Goal: Task Accomplishment & Management: Complete application form

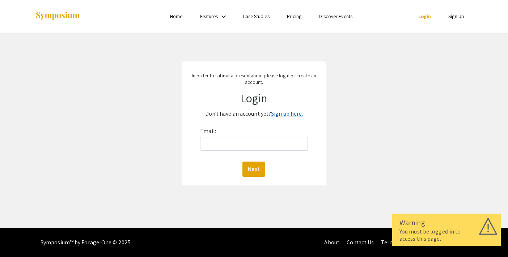
click at [285, 115] on link "Sign up here." at bounding box center [287, 114] width 32 height 8
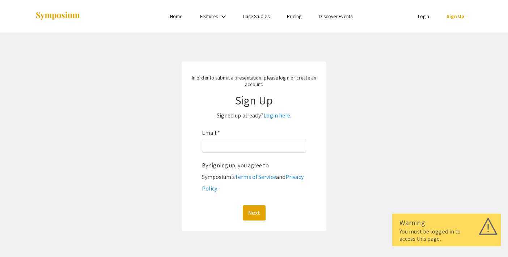
click at [238, 153] on div "Email: * By signing up, you agree to Symposium’s Terms of Service and Privacy P…" at bounding box center [254, 173] width 104 height 93
click at [240, 144] on input "Email: *" at bounding box center [254, 146] width 104 height 14
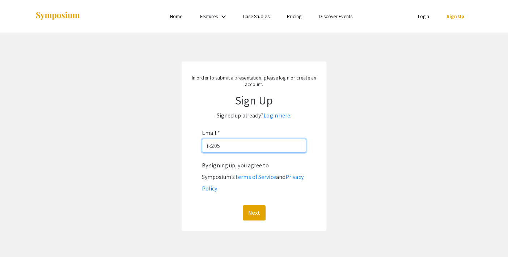
type input "ik205@mynsu.nova.edu"
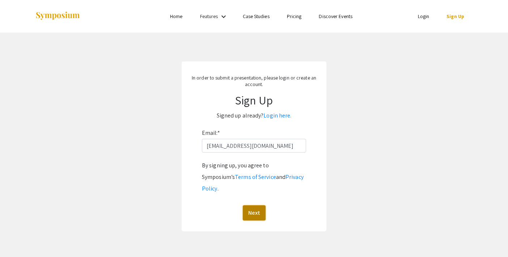
click at [250, 206] on button "Next" at bounding box center [254, 213] width 23 height 15
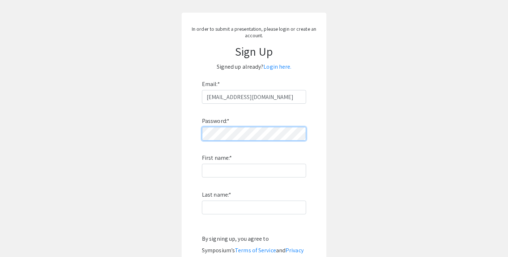
scroll to position [52, 0]
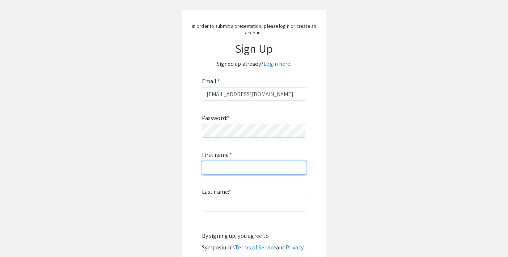
click at [265, 169] on input "First name: *" at bounding box center [254, 168] width 104 height 14
type input "Inchara"
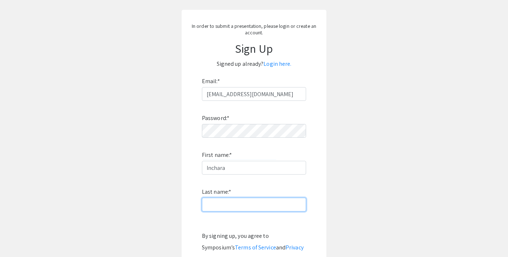
type input "Kumar"
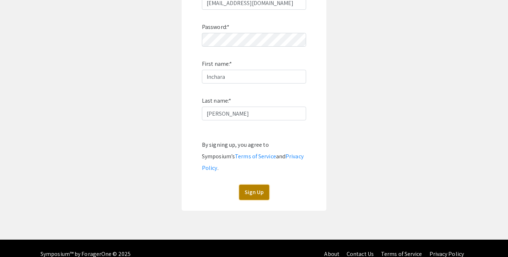
click at [240, 186] on button "Sign Up" at bounding box center [254, 192] width 30 height 15
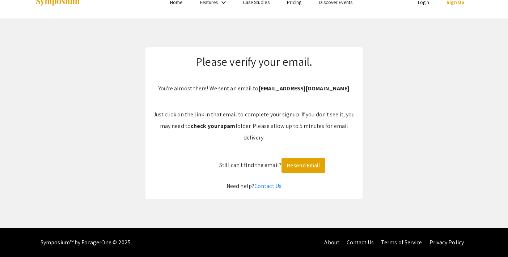
scroll to position [14, 0]
click at [294, 160] on button "Resend Email" at bounding box center [304, 165] width 44 height 15
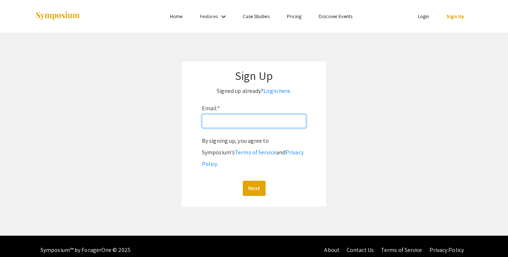
click at [244, 122] on input "Email: *" at bounding box center [254, 121] width 104 height 14
type input "ik205@mynsu.nova.edu"
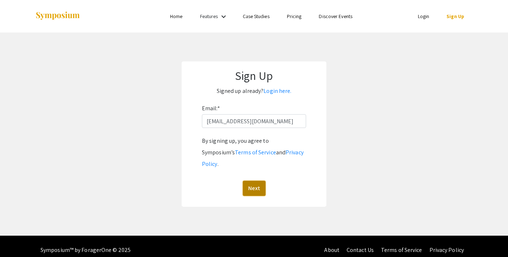
click at [253, 181] on button "Next" at bounding box center [254, 188] width 23 height 15
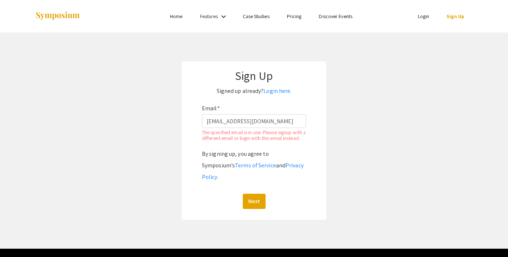
click at [414, 15] on li "Login" at bounding box center [423, 16] width 29 height 9
click at [424, 16] on link "Login" at bounding box center [424, 16] width 12 height 7
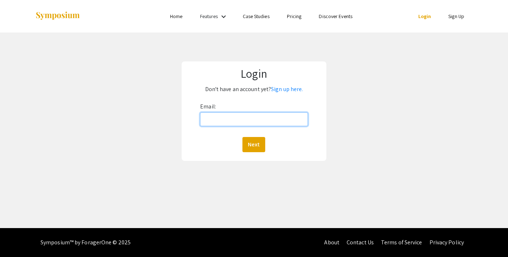
click at [253, 120] on input "Email:" at bounding box center [254, 120] width 108 height 14
type input "[EMAIL_ADDRESS][DOMAIN_NAME]"
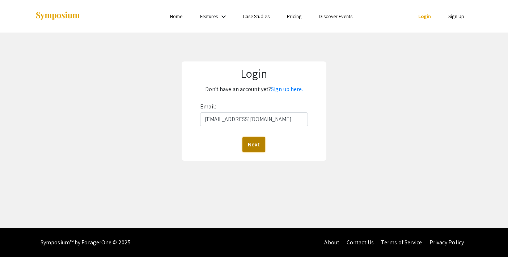
click at [258, 141] on button "Next" at bounding box center [253, 144] width 23 height 15
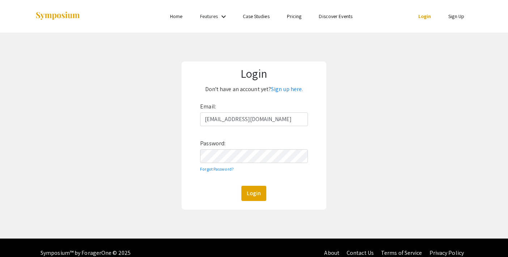
click at [213, 180] on div "Email: ik205@mynsu.nova.edu Password: Forgot Password? Login" at bounding box center [254, 151] width 108 height 100
click at [244, 188] on button "Login" at bounding box center [253, 193] width 25 height 15
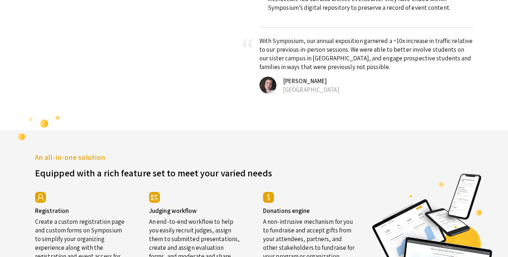
scroll to position [1081, 0]
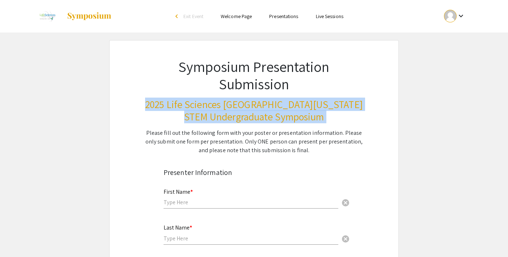
drag, startPoint x: 314, startPoint y: 123, endPoint x: 175, endPoint y: 95, distance: 141.4
click at [175, 95] on div "Symposium Presentation Submission 2025 Life Sciences South Florida STEM Undergr…" at bounding box center [253, 98] width 253 height 114
copy h3 "2025 Life Sciences [GEOGRAPHIC_DATA][US_STATE] STEM Undergraduate Symposium"
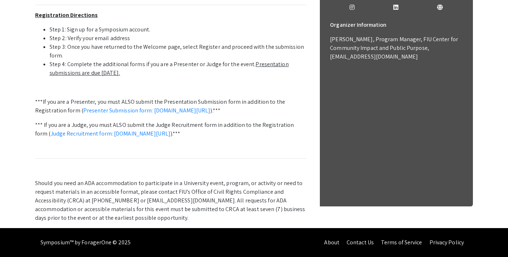
scroll to position [319, 0]
click at [211, 107] on link "Presenter Submission form: [DOMAIN_NAME][URL]" at bounding box center [146, 111] width 127 height 8
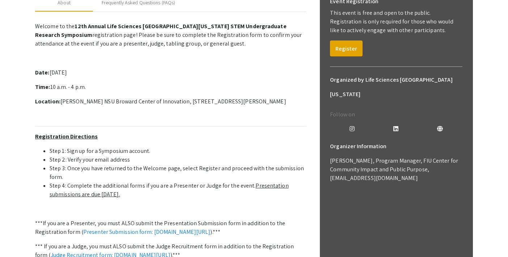
scroll to position [117, 0]
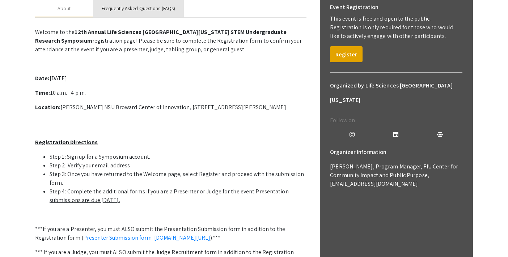
click at [128, 12] on div "Frequently Asked Questions (FAQs)" at bounding box center [138, 9] width 73 height 8
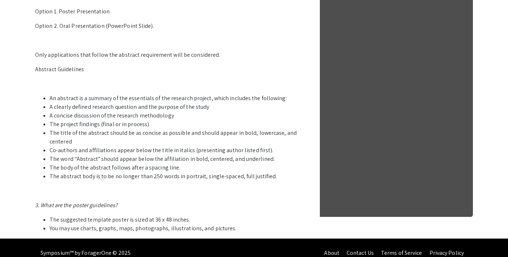
scroll to position [339, 0]
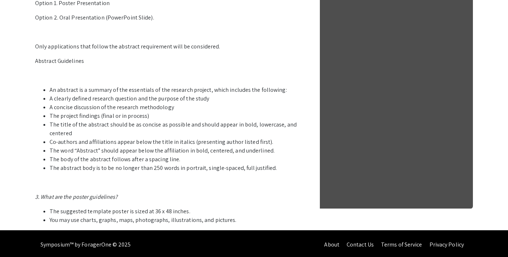
click at [94, 8] on p "Option 1. Poster Presentation" at bounding box center [170, 3] width 271 height 9
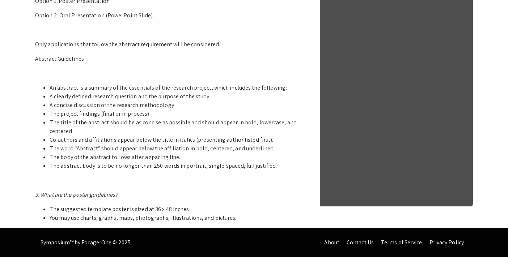
scroll to position [408, 0]
drag, startPoint x: 192, startPoint y: 150, endPoint x: 212, endPoint y: 153, distance: 20.8
click at [212, 153] on li "The word “Abstract” should appear below the affiliation in bold, centered, and …" at bounding box center [178, 148] width 257 height 9
click at [147, 110] on li "The project findings (final or in process)" at bounding box center [178, 114] width 257 height 9
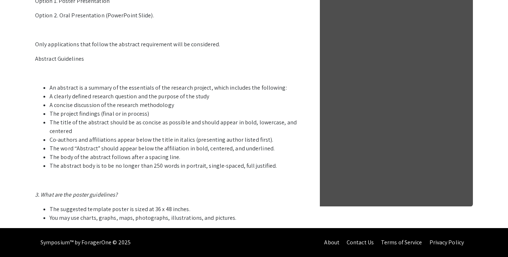
click at [73, 126] on li "The title of the abstract should be as concise as possible and should appear in…" at bounding box center [178, 126] width 257 height 17
drag, startPoint x: 50, startPoint y: 138, endPoint x: 177, endPoint y: 156, distance: 128.6
click at [177, 156] on ul "An abstract is a summary of the essentials of the research project, which inclu…" at bounding box center [170, 127] width 271 height 87
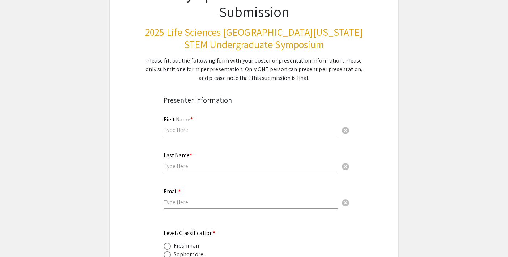
scroll to position [98, 0]
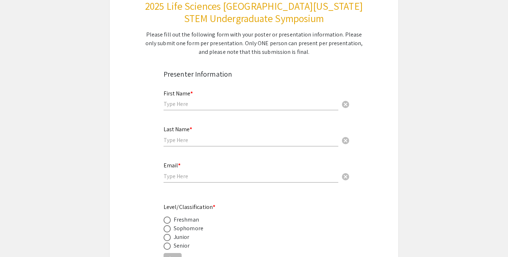
click at [213, 102] on input "text" at bounding box center [251, 104] width 175 height 8
type input "Inchara"
type input "[PERSON_NAME]"
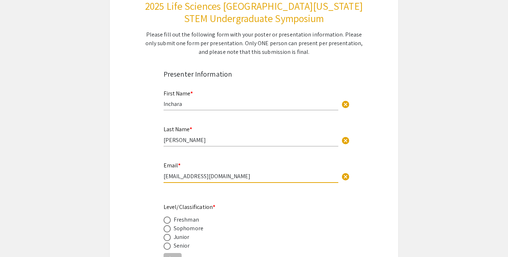
click at [189, 178] on input "[EMAIL_ADDRESS][DOMAIN_NAME]" at bounding box center [251, 177] width 175 height 8
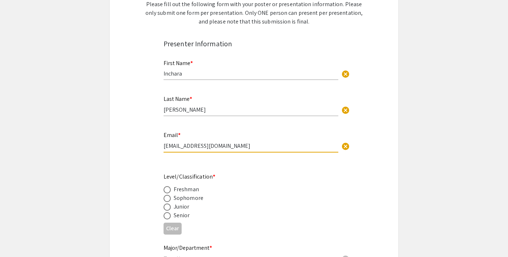
scroll to position [131, 0]
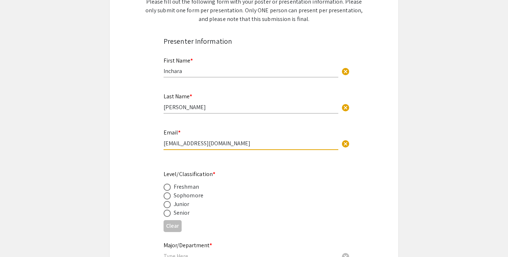
type input "[EMAIL_ADDRESS][DOMAIN_NAME]"
click at [180, 213] on div "Senior" at bounding box center [182, 213] width 16 height 9
click at [171, 215] on label at bounding box center [169, 213] width 10 height 7
click at [171, 215] on input "radio" at bounding box center [167, 213] width 7 height 7
radio input "true"
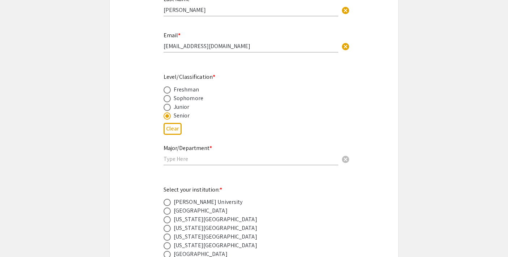
scroll to position [244, 0]
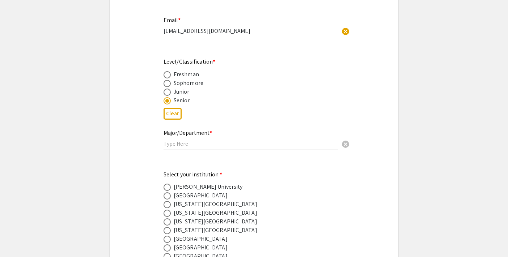
click at [191, 144] on input "text" at bounding box center [251, 144] width 175 height 8
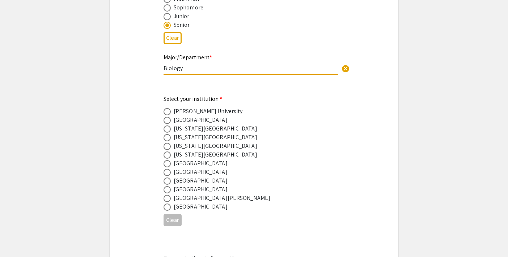
scroll to position [320, 0]
type input "Biology"
click at [168, 183] on span at bounding box center [167, 180] width 7 height 7
click at [168, 183] on input "radio" at bounding box center [167, 180] width 7 height 7
radio input "true"
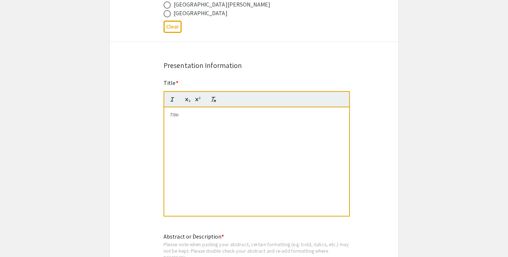
scroll to position [508, 0]
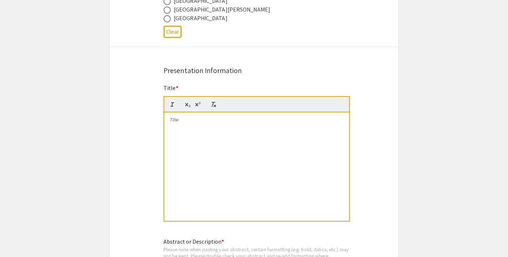
click at [215, 135] on div at bounding box center [256, 167] width 185 height 109
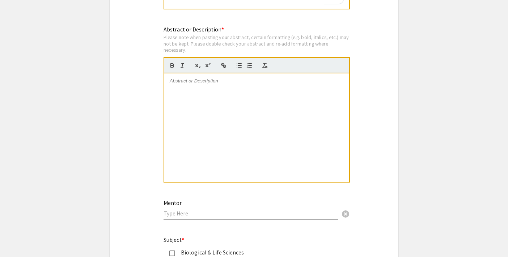
scroll to position [720, 0]
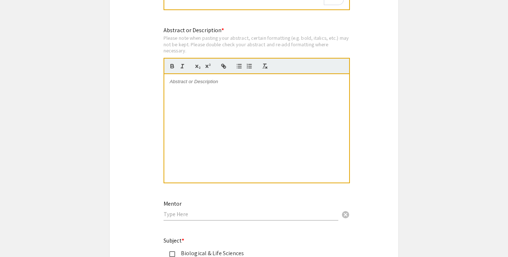
click at [283, 92] on div at bounding box center [256, 128] width 185 height 109
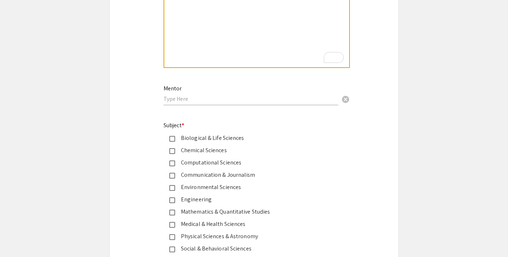
scroll to position [836, 0]
click at [293, 102] on input "text" at bounding box center [251, 98] width 175 height 8
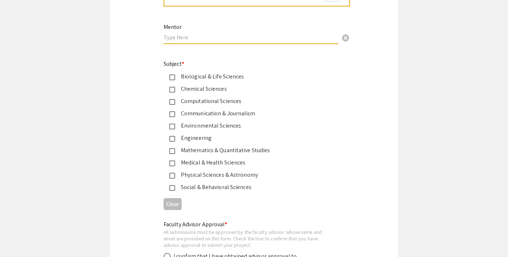
scroll to position [948, 0]
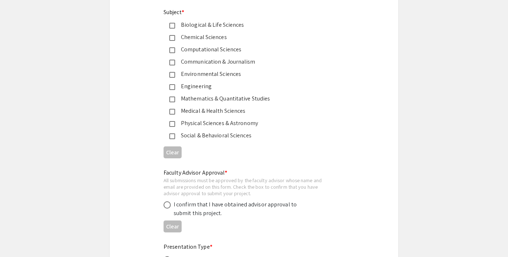
click at [172, 25] on mat-pseudo-checkbox at bounding box center [172, 26] width 6 height 6
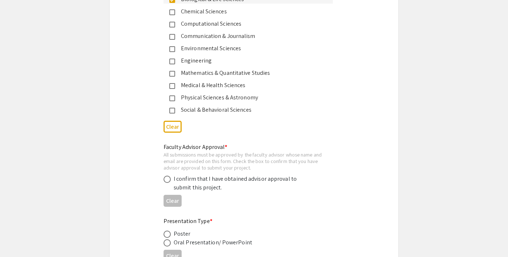
scroll to position [974, 0]
click at [166, 182] on span at bounding box center [167, 178] width 7 height 7
click at [166, 182] on input "radio" at bounding box center [167, 178] width 7 height 7
radio input "true"
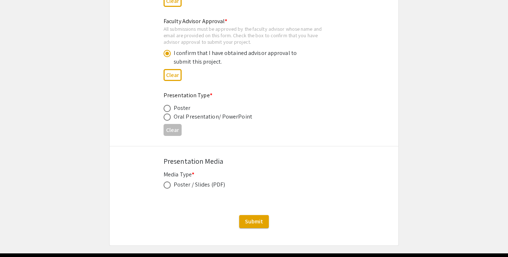
scroll to position [1097, 0]
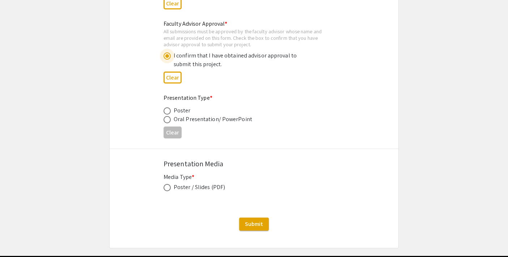
click at [168, 115] on span at bounding box center [167, 110] width 7 height 7
click at [168, 115] on input "radio" at bounding box center [167, 110] width 7 height 7
radio input "true"
click at [164, 190] on span at bounding box center [167, 187] width 7 height 7
click at [164, 190] on input "radio" at bounding box center [167, 187] width 7 height 7
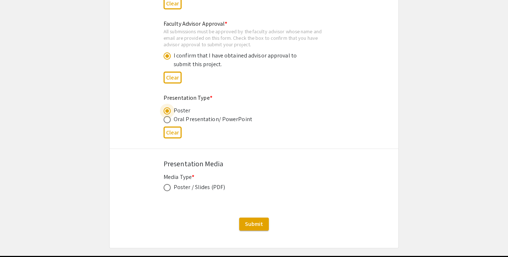
radio input "true"
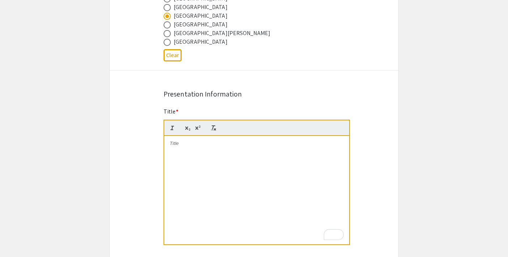
scroll to position [486, 0]
click at [178, 151] on div "To enrich screen reader interactions, please activate Accessibility in Grammarl…" at bounding box center [256, 189] width 185 height 109
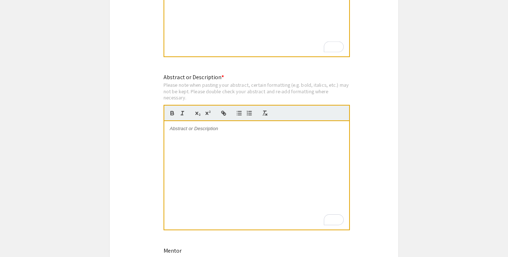
scroll to position [684, 0]
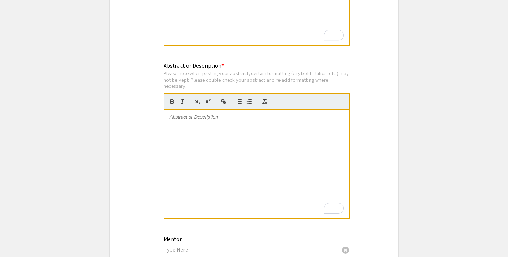
click at [208, 120] on p "To enrich screen reader interactions, please activate Accessibility in Grammarl…" at bounding box center [257, 117] width 174 height 7
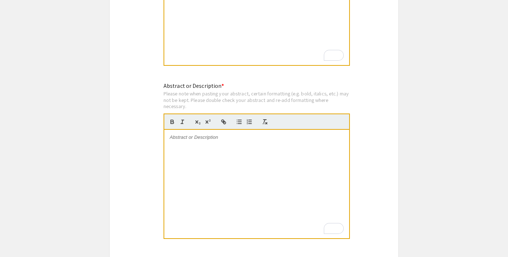
scroll to position [712, 0]
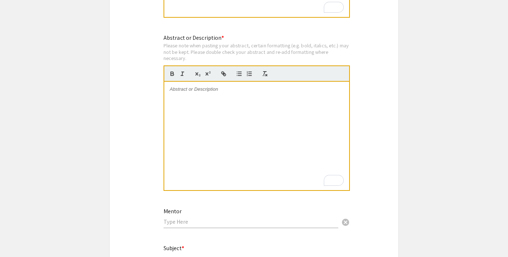
click at [272, 97] on div "To enrich screen reader interactions, please activate Accessibility in Grammarl…" at bounding box center [256, 136] width 185 height 109
click at [279, 85] on div "To enrich screen reader interactions, please activate Accessibility in Grammarl…" at bounding box center [256, 136] width 185 height 109
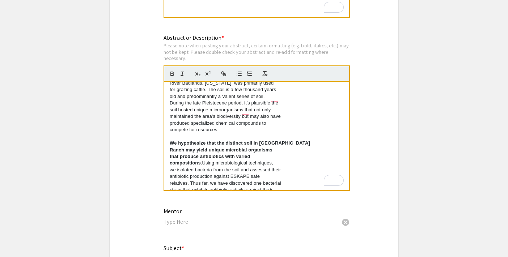
scroll to position [13, 0]
click at [177, 139] on p "​" at bounding box center [257, 137] width 174 height 7
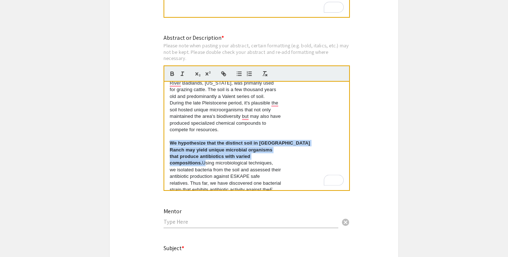
drag, startPoint x: 169, startPoint y: 144, endPoint x: 204, endPoint y: 165, distance: 40.1
click at [204, 165] on div "The [GEOGRAPHIC_DATA], situated at the heart of the [GEOGRAPHIC_DATA], [US_STAT…" at bounding box center [256, 136] width 185 height 109
click at [176, 76] on button "button" at bounding box center [172, 73] width 10 height 9
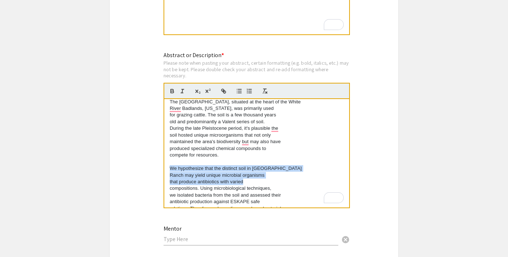
scroll to position [0, 0]
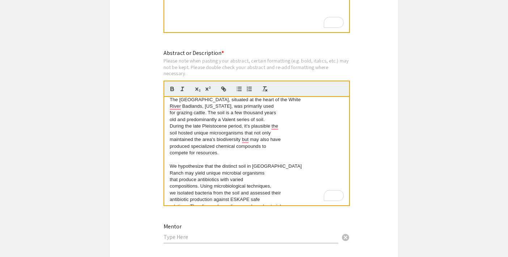
click at [261, 134] on p "soil hosted unique microorganisms that not only" at bounding box center [257, 133] width 174 height 7
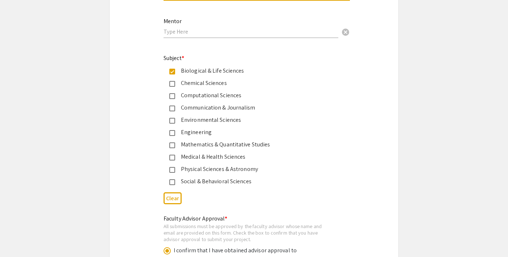
drag, startPoint x: 169, startPoint y: 107, endPoint x: 314, endPoint y: 265, distance: 214.8
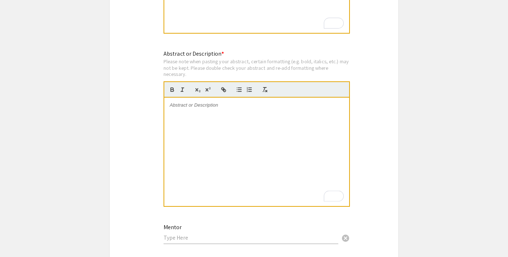
click at [361, 157] on div "Symposium Presentation Submission 2025 Life Sciences [GEOGRAPHIC_DATA][US_STATE…" at bounding box center [253, 33] width 289 height 1379
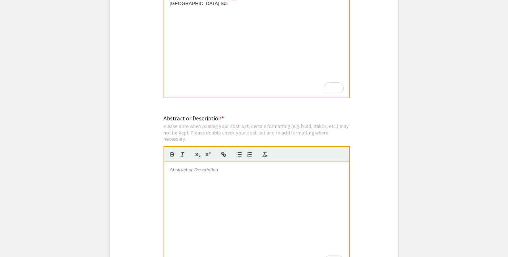
scroll to position [639, 0]
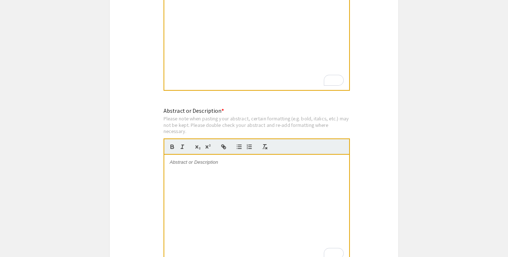
click at [260, 166] on p "To enrich screen reader interactions, please activate Accessibility in Grammarl…" at bounding box center [257, 162] width 174 height 7
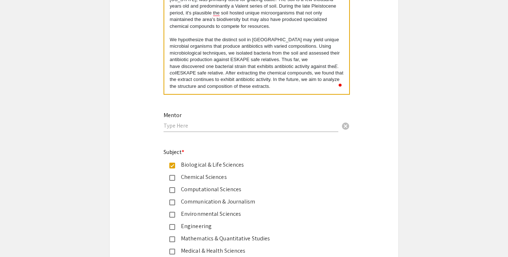
scroll to position [807, 0]
click at [220, 129] on input "text" at bounding box center [251, 127] width 175 height 8
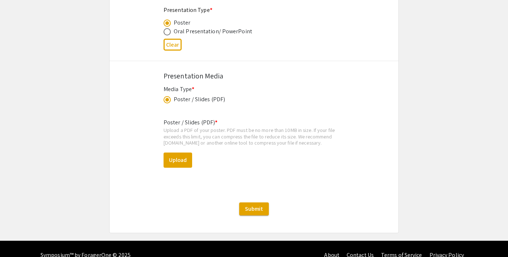
scroll to position [1200, 0]
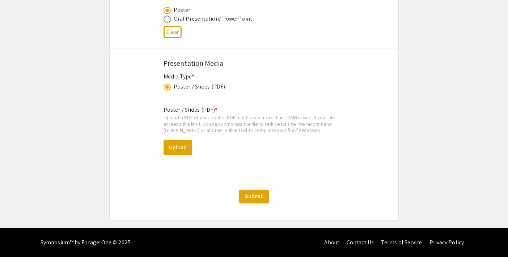
type input "[PERSON_NAME][DATE]"
click at [182, 146] on button "Upload" at bounding box center [178, 147] width 29 height 15
click at [187, 147] on button "Upload" at bounding box center [178, 147] width 29 height 15
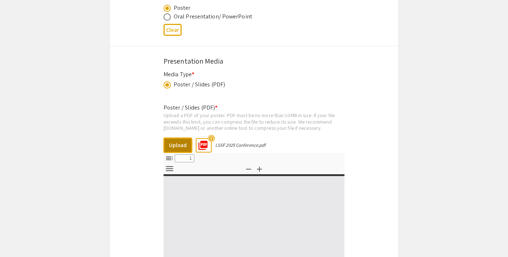
select select "custom"
type input "0"
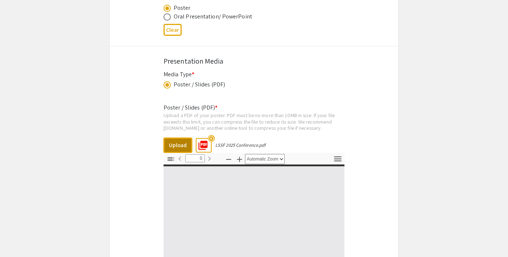
select select "custom"
type input "1"
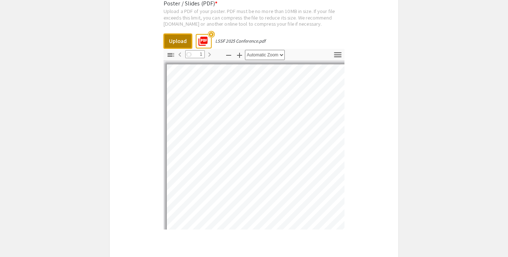
scroll to position [0, 152]
select select "auto"
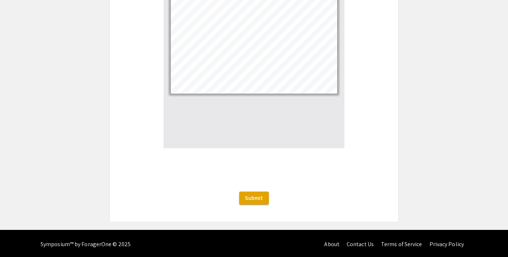
scroll to position [1390, 0]
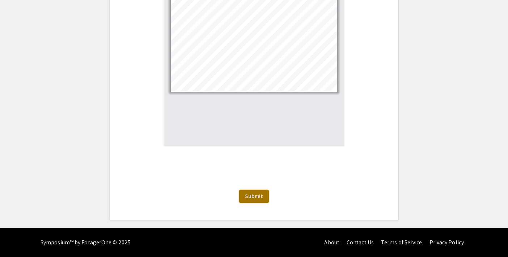
click at [261, 193] on span "Submit" at bounding box center [254, 197] width 18 height 8
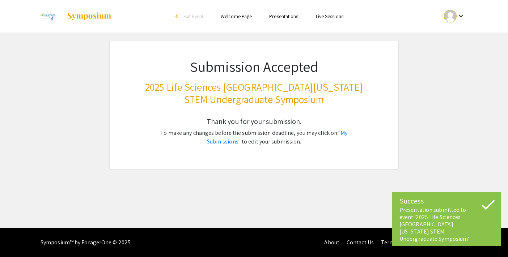
scroll to position [0, 0]
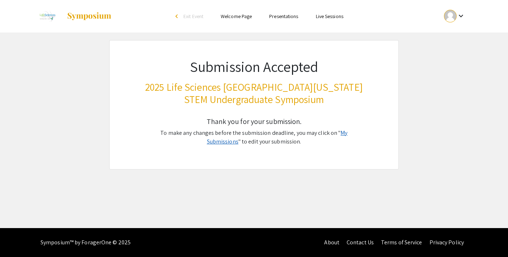
click at [337, 134] on link "My Submissions" at bounding box center [277, 137] width 141 height 16
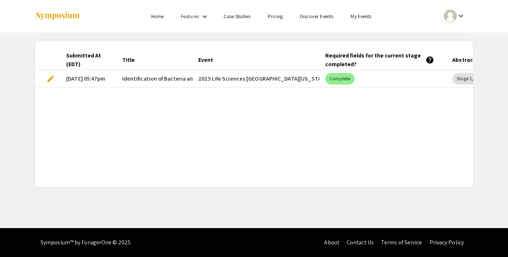
click at [50, 80] on span "edit" at bounding box center [50, 79] width 9 height 9
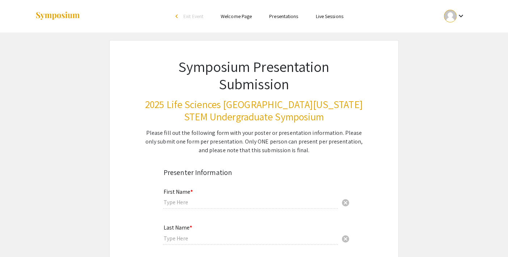
type input "Inchara"
type input "[PERSON_NAME]"
type input "[EMAIL_ADDRESS][DOMAIN_NAME]"
radio input "true"
type input "Biology"
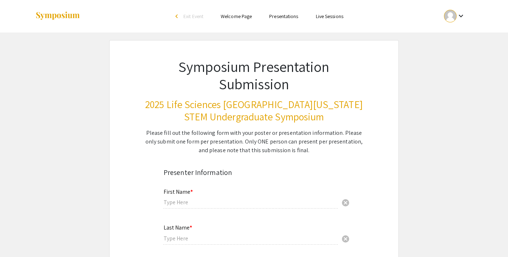
radio input "true"
type input "[PERSON_NAME][DATE]"
radio input "true"
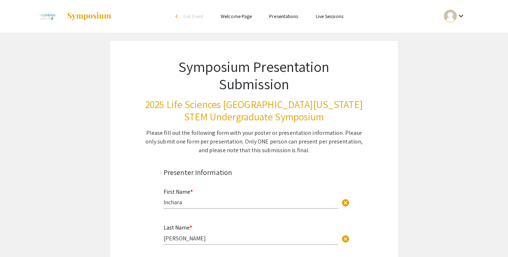
select select "custom"
type input "0"
select select "custom"
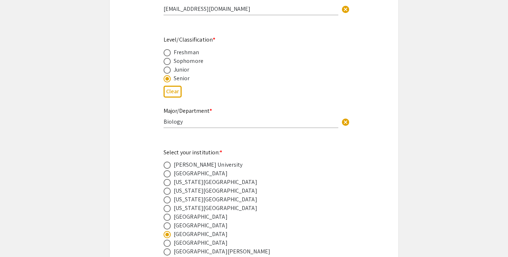
type input "1"
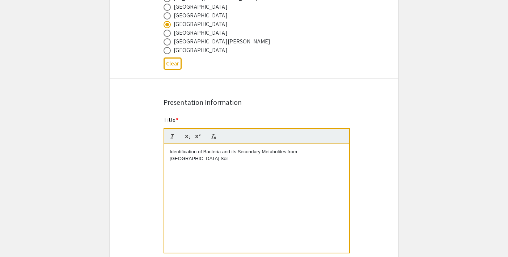
select select "auto"
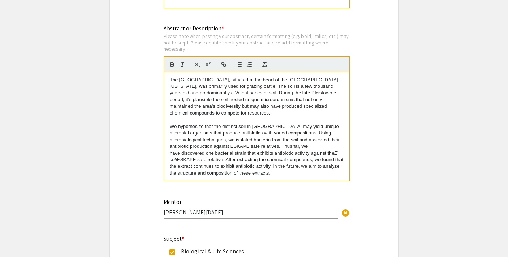
scroll to position [718, 0]
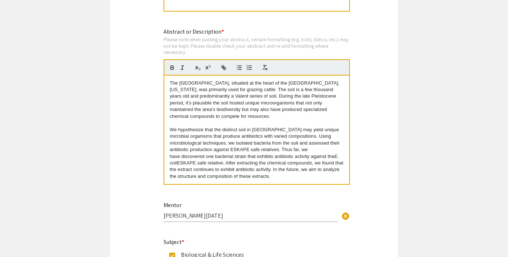
click at [168, 86] on div "The Conata Ranch, situated at the heart of the White River Badlands, South Dako…" at bounding box center [256, 130] width 185 height 109
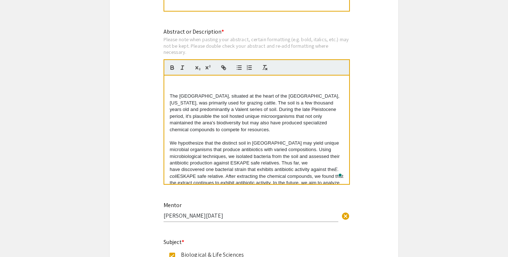
click at [171, 82] on p "To enrich screen reader interactions, please activate Accessibility in Grammarl…" at bounding box center [257, 83] width 174 height 7
click at [287, 81] on div "Inchara Kumar, Anika Singh, Andrew Sourial The Conata Ranch, situated at the he…" at bounding box center [256, 130] width 185 height 109
click at [278, 85] on p "Inchara Kumar, Anika Singh, Andrew Sourial" at bounding box center [257, 83] width 174 height 7
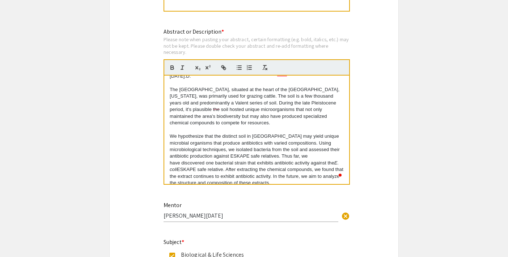
scroll to position [13, 0]
click at [200, 219] on input "[PERSON_NAME][DATE]" at bounding box center [251, 216] width 175 height 8
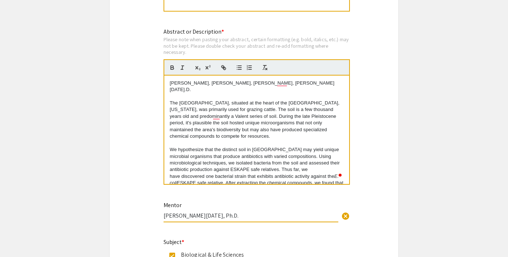
type input "Dr. Aarti Raja, Ph.D."
click at [306, 86] on p "Inchara Kumar, Anika Singh, Andrew Sourial, Aarti Raja Ph.D." at bounding box center [257, 86] width 174 height 13
click at [169, 88] on div "Inchara Kumar, Anika Singh, Andrew Sourial, Aarti Raja Ph.D. The Conata Ranch, …" at bounding box center [256, 130] width 185 height 109
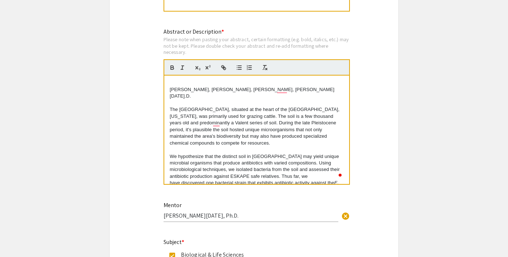
click at [172, 85] on p "To enrich screen reader interactions, please activate Accessibility in Grammarl…" at bounding box center [257, 83] width 174 height 7
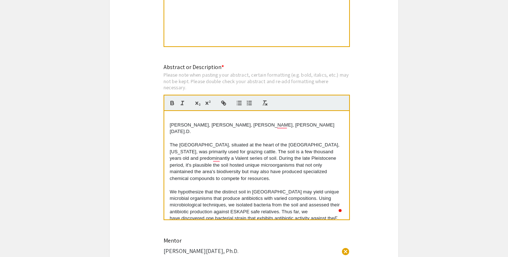
scroll to position [677, 0]
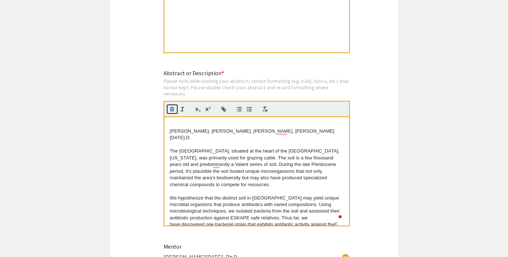
click at [172, 112] on icon "button" at bounding box center [172, 109] width 7 height 7
click at [262, 110] on icon "button" at bounding box center [265, 109] width 7 height 7
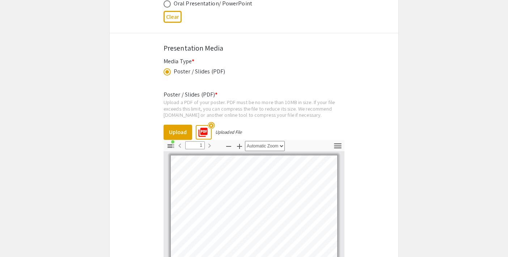
scroll to position [1390, 0]
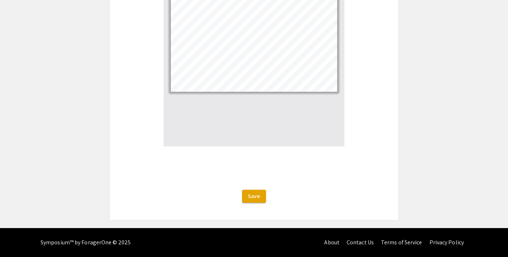
drag, startPoint x: 167, startPoint y: 133, endPoint x: 308, endPoint y: 270, distance: 196.8
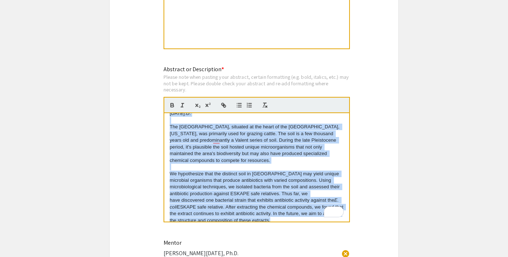
scroll to position [683, 0]
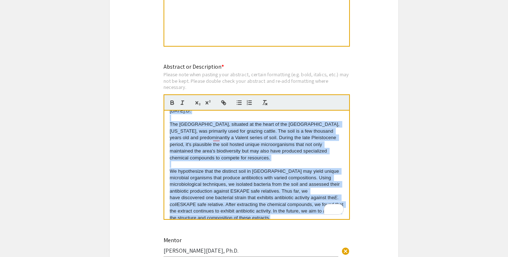
click at [291, 181] on p "We hypothesize that the distinct soil in Conata Ranch may yield unique microbia…" at bounding box center [257, 195] width 174 height 54
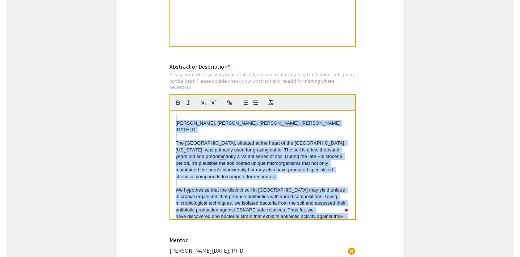
scroll to position [0, 0]
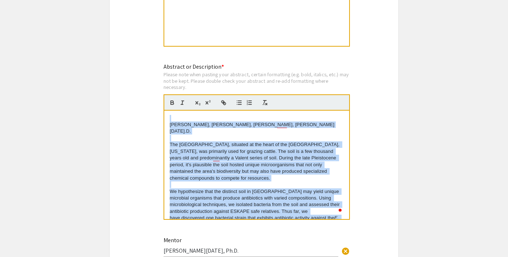
drag, startPoint x: 268, startPoint y: 215, endPoint x: 148, endPoint y: 114, distance: 156.7
click at [148, 114] on div "Symposium Presentation Submission 2025 Life Sciences [GEOGRAPHIC_DATA][US_STATE…" at bounding box center [253, 141] width 289 height 1568
